Goal: Task Accomplishment & Management: Manage account settings

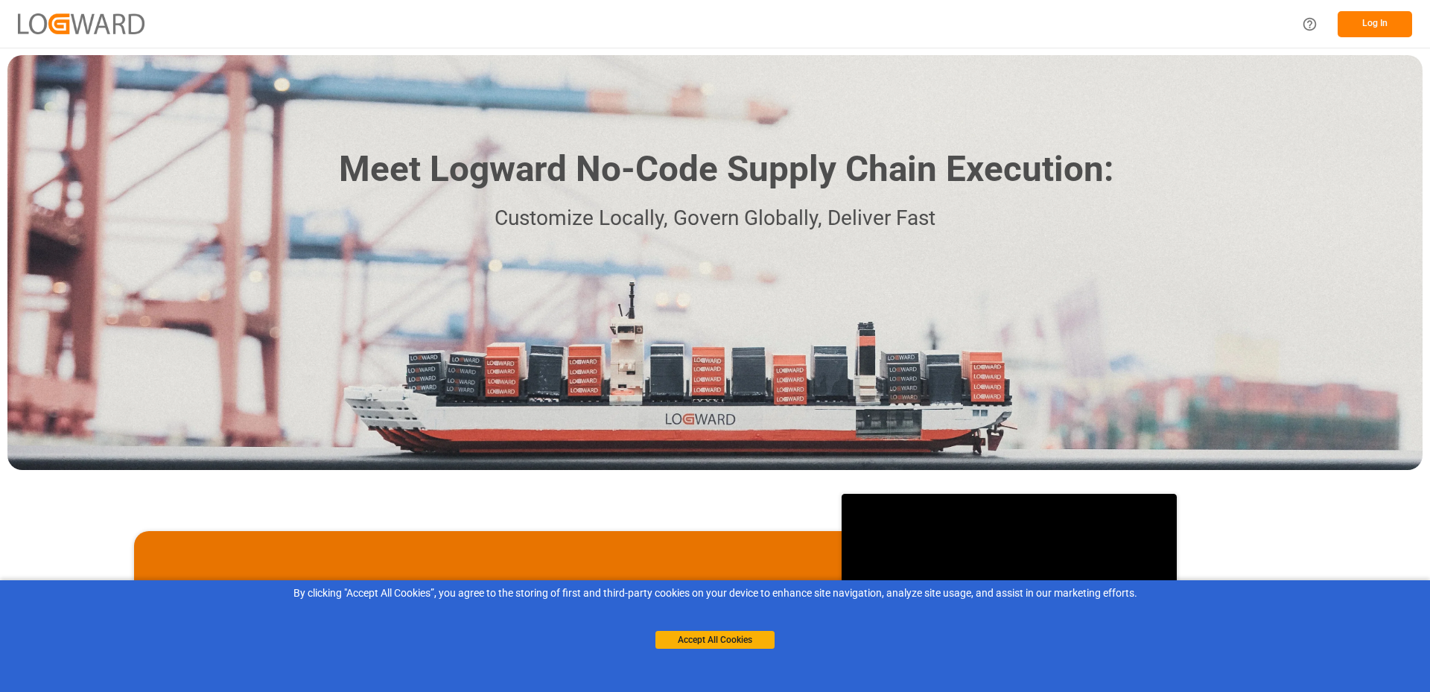
click at [1363, 23] on button "Log In" at bounding box center [1374, 24] width 74 height 26
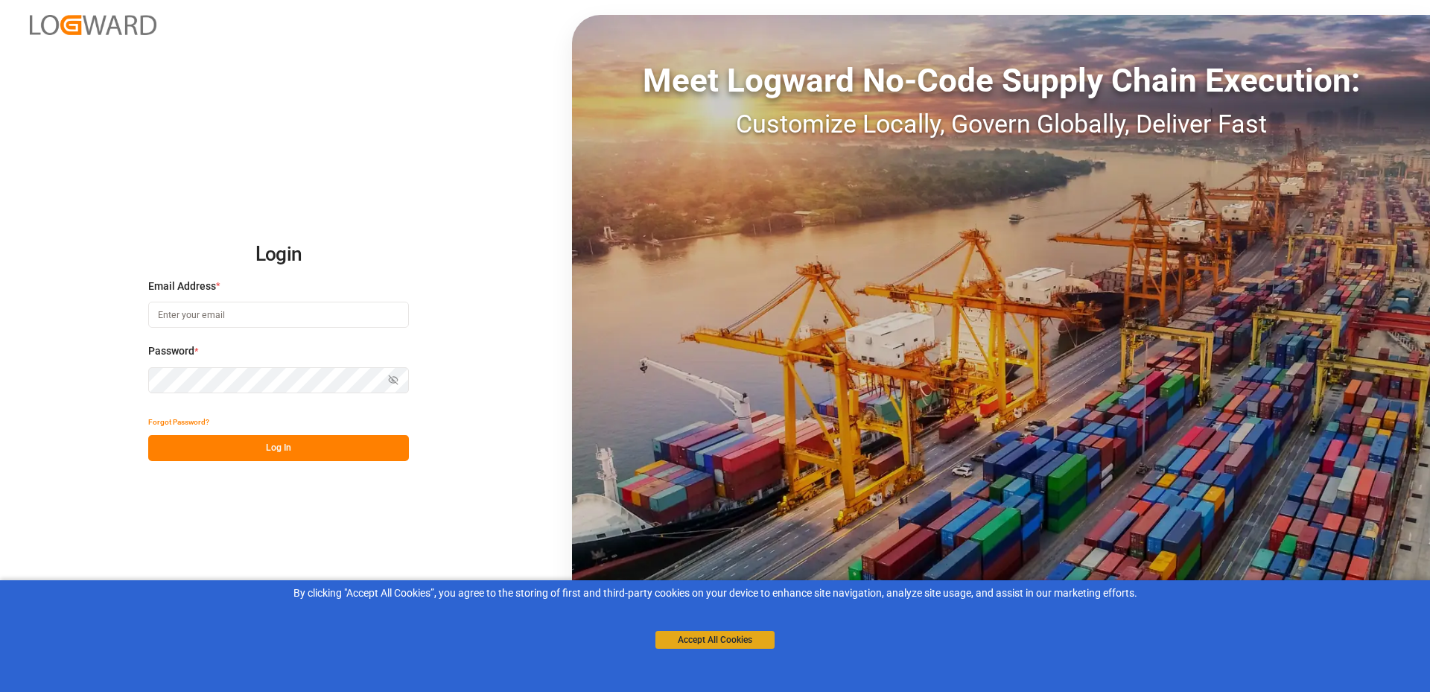
click at [690, 636] on button "Accept All Cookies" at bounding box center [714, 640] width 119 height 18
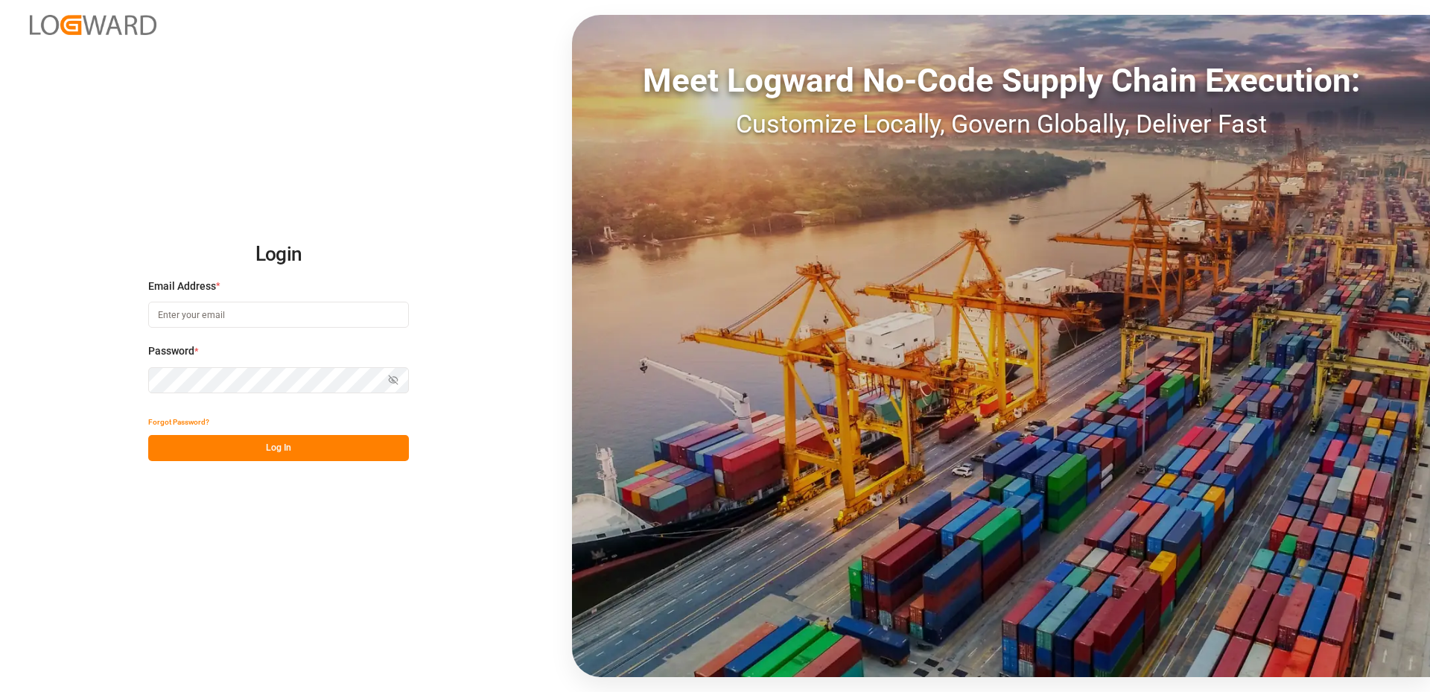
click at [188, 319] on input at bounding box center [278, 315] width 261 height 26
type input "m"
paste input "[EMAIL_ADDRESS][DOMAIN_NAME]"
type input "[EMAIL_ADDRESS][DOMAIN_NAME]"
click at [246, 447] on button "Log In" at bounding box center [278, 448] width 261 height 26
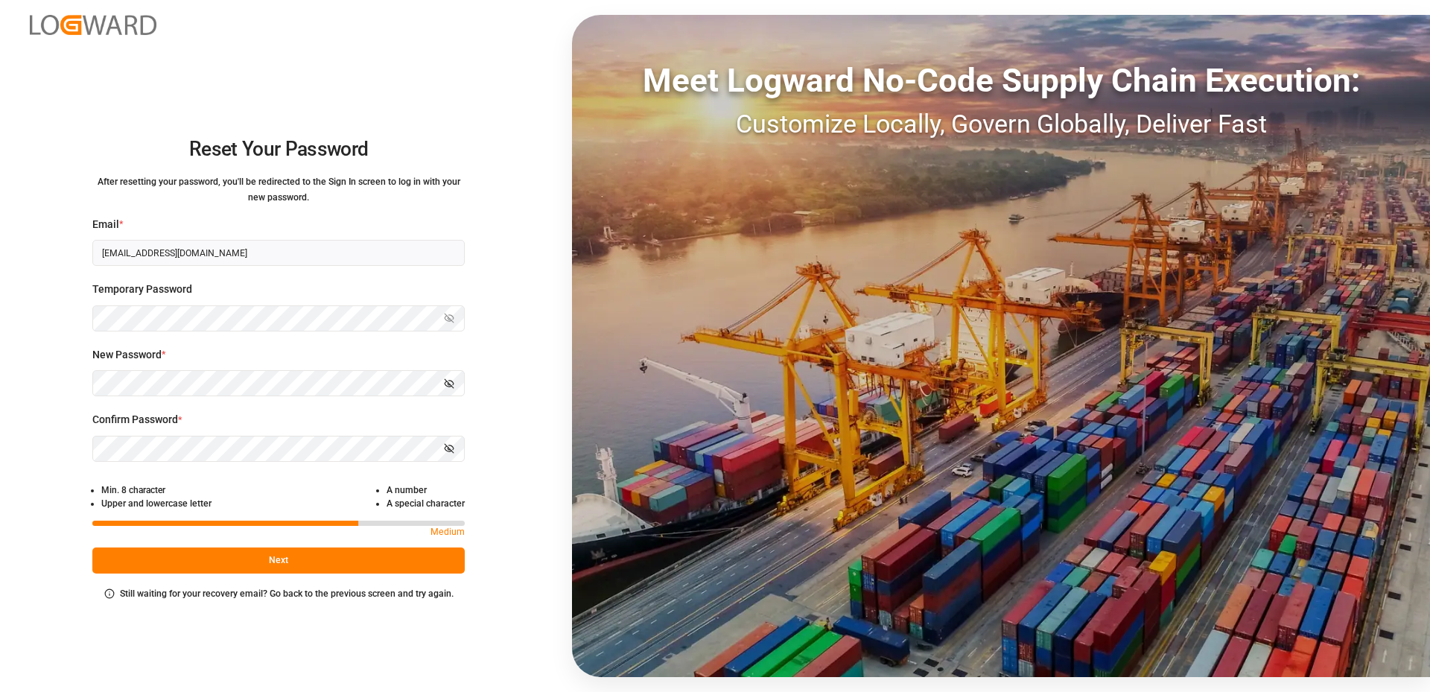
click at [185, 561] on button "Next" at bounding box center [278, 560] width 372 height 26
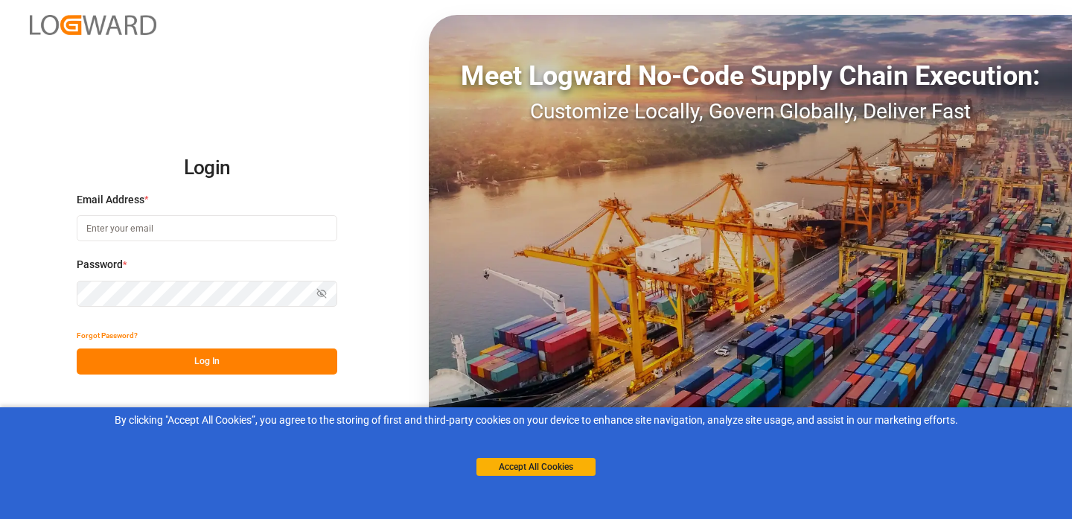
click at [130, 225] on input at bounding box center [207, 228] width 261 height 26
click at [526, 468] on button "Accept All Cookies" at bounding box center [536, 467] width 119 height 18
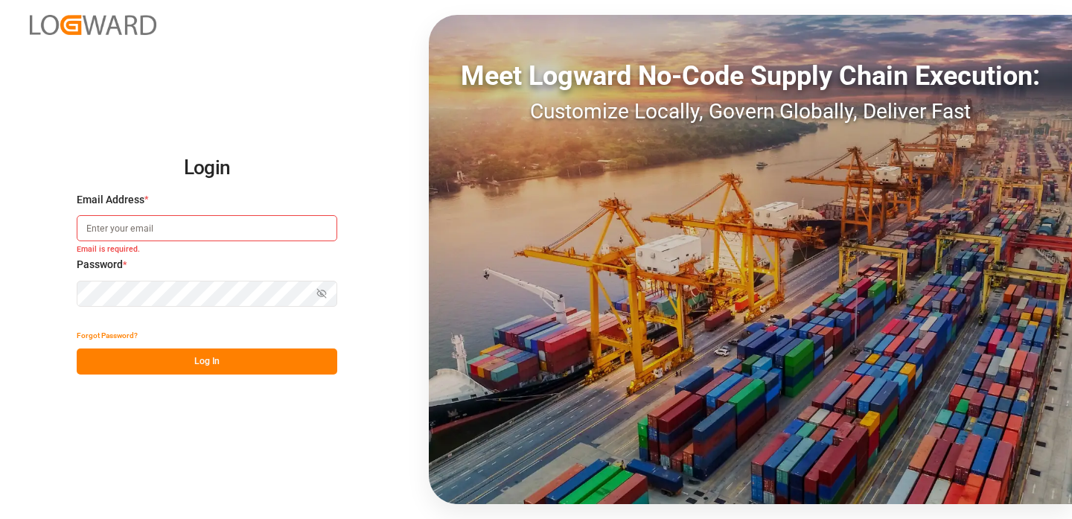
click at [99, 71] on div "Login Email Address * Email is required. Password * Show password Password is r…" at bounding box center [536, 259] width 1072 height 519
click at [97, 228] on input at bounding box center [207, 228] width 261 height 26
paste input "[EMAIL_ADDRESS][DOMAIN_NAME]"
type input "[EMAIL_ADDRESS][DOMAIN_NAME]"
click at [182, 370] on button "Log In" at bounding box center [207, 361] width 261 height 26
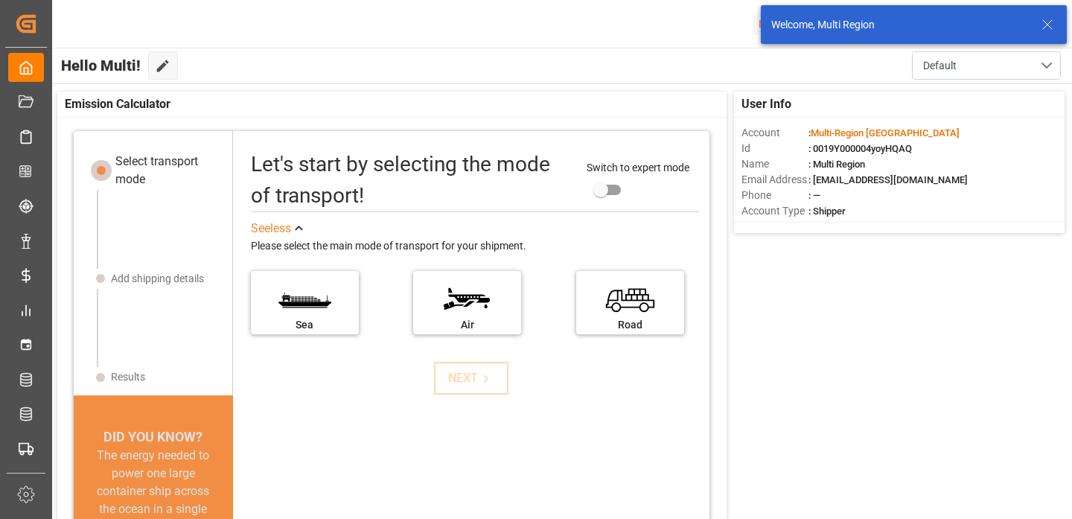
click at [1042, 22] on icon at bounding box center [1048, 25] width 18 height 18
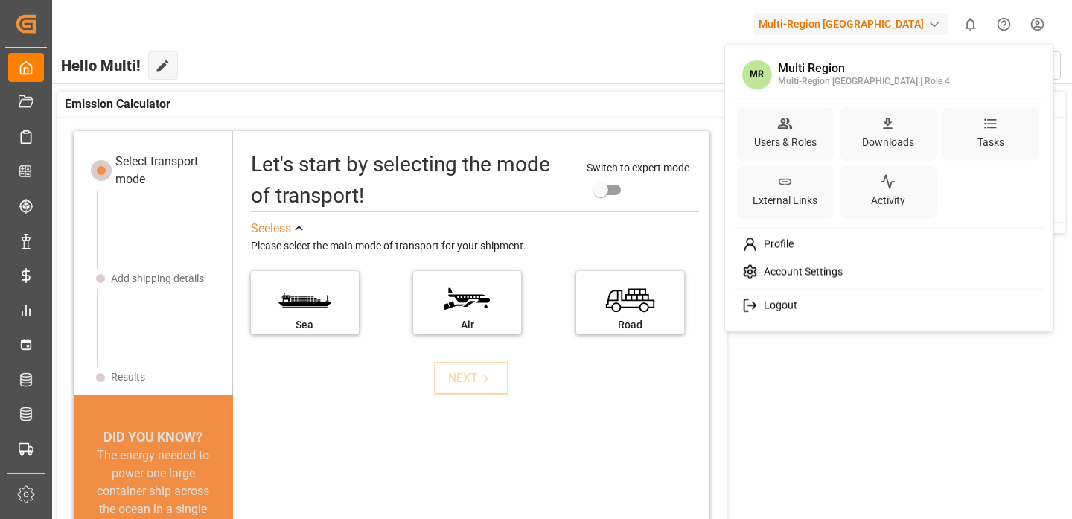
click at [1041, 24] on html "Created by potrace 1.15, written by Peter Selinger 2001-2017 Created by potrace…" at bounding box center [536, 259] width 1072 height 519
click at [774, 299] on span "Logout" at bounding box center [777, 305] width 39 height 13
